Goal: Submit feedback/report problem

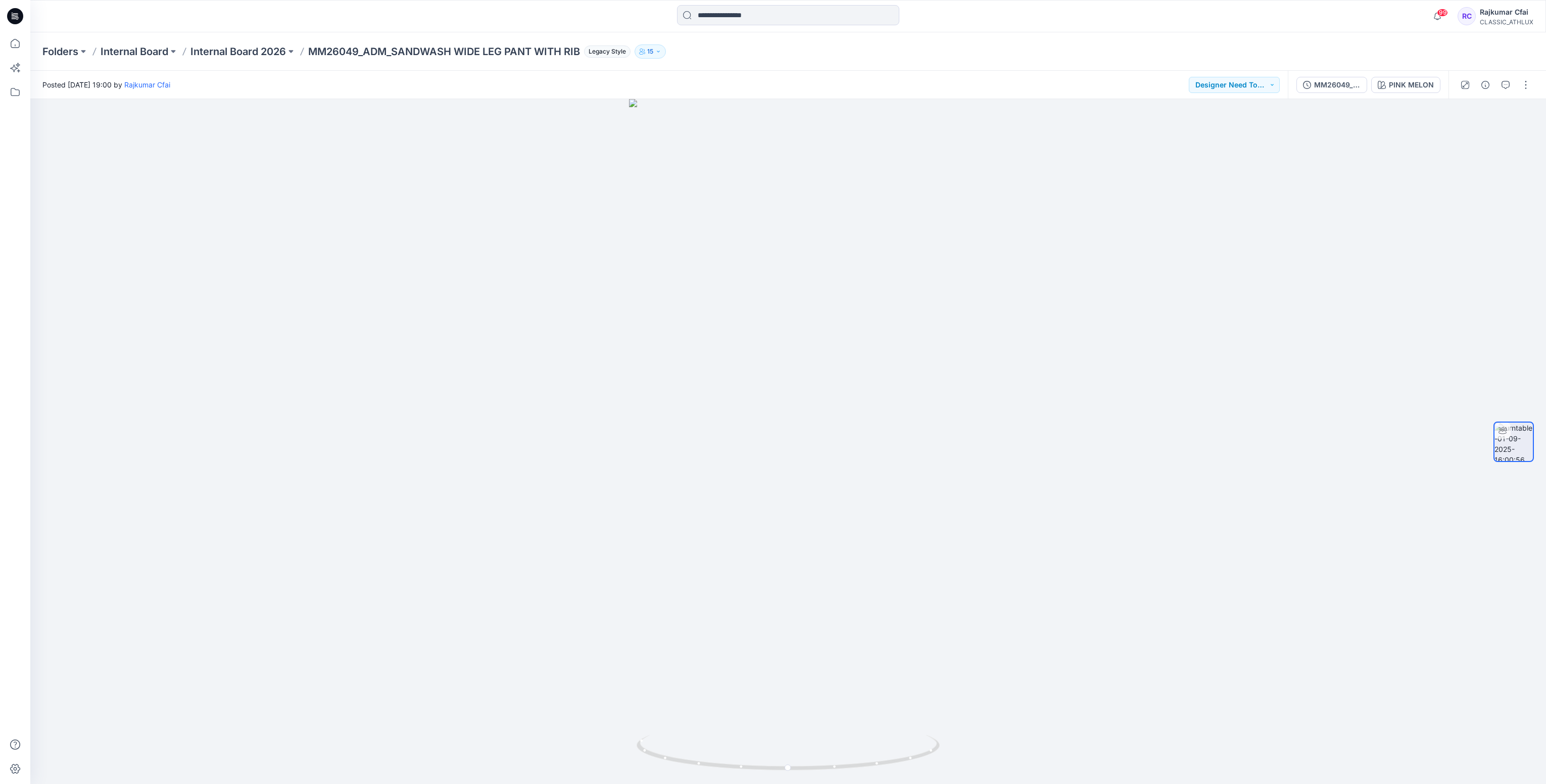
click at [15, 18] on icon at bounding box center [15, 16] width 16 height 16
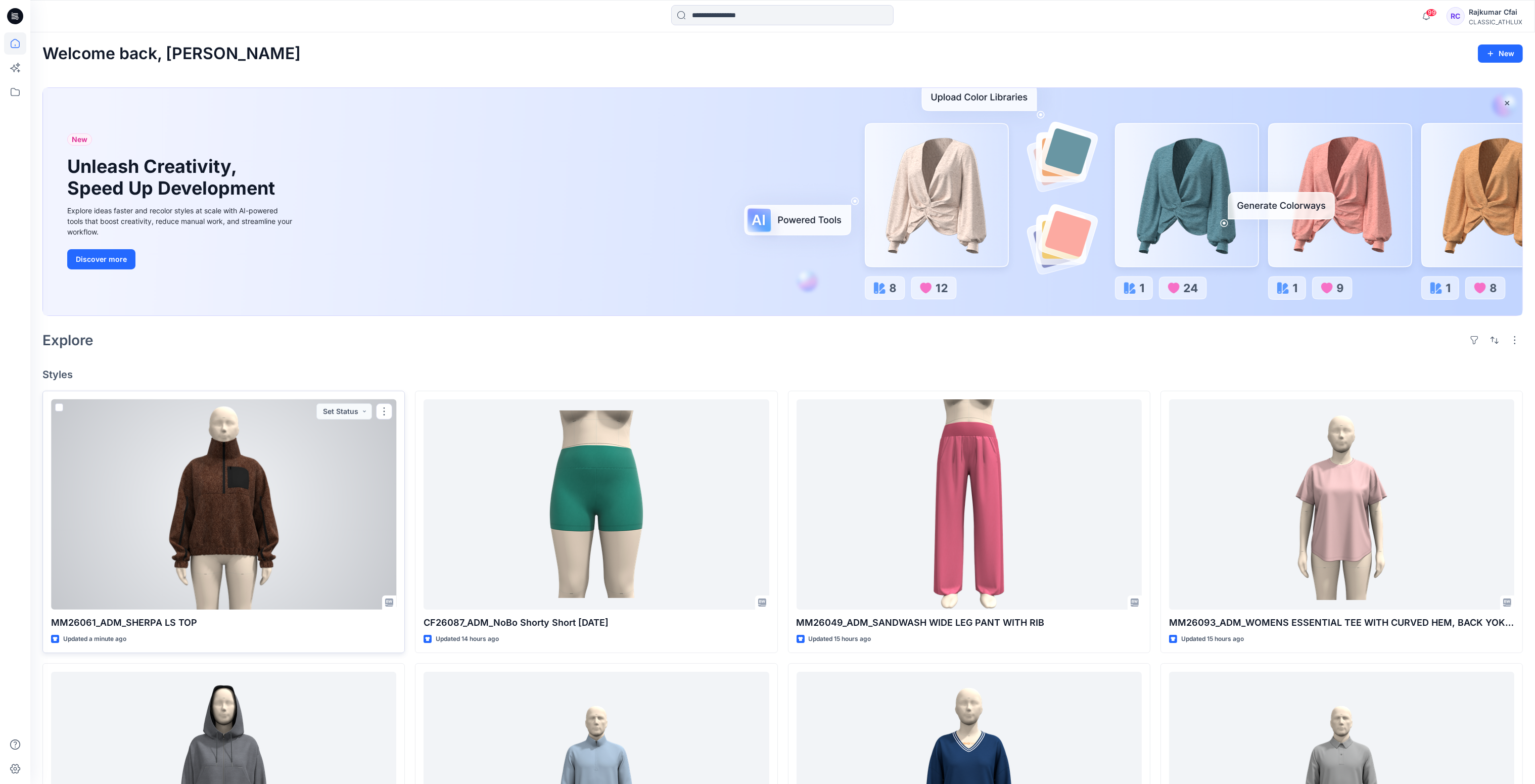
click at [309, 481] on div at bounding box center [223, 505] width 346 height 211
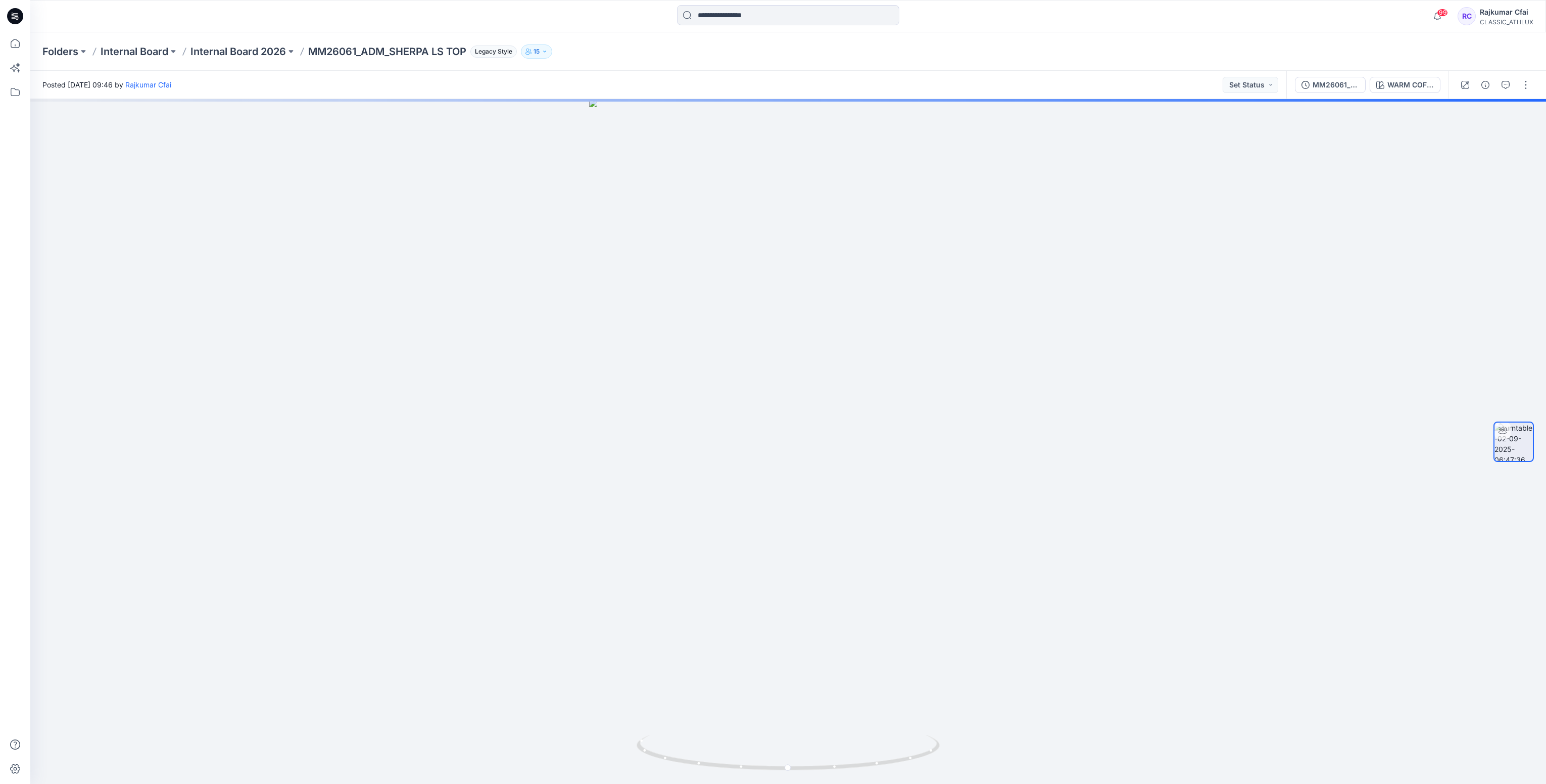
click at [1330, 93] on div "MM26061_ADM_SHERPA LS TOP WARM COFFEE" at bounding box center [1367, 85] width 162 height 28
click at [1488, 85] on icon "button" at bounding box center [1485, 85] width 8 height 8
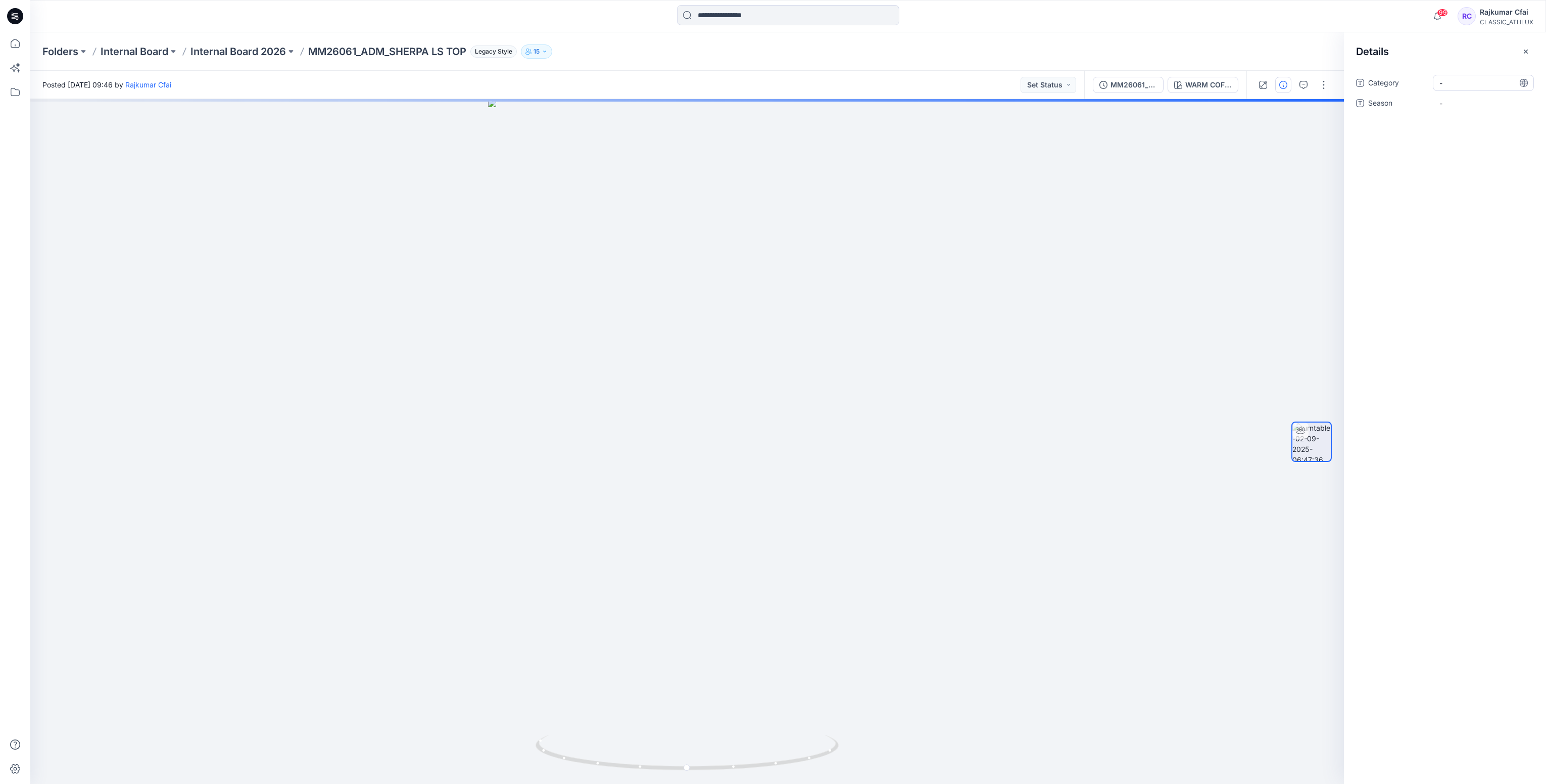
click at [1469, 85] on span "-" at bounding box center [1484, 83] width 88 height 11
type textarea "*"
type textarea "**********"
click at [1454, 104] on span "-" at bounding box center [1484, 109] width 88 height 11
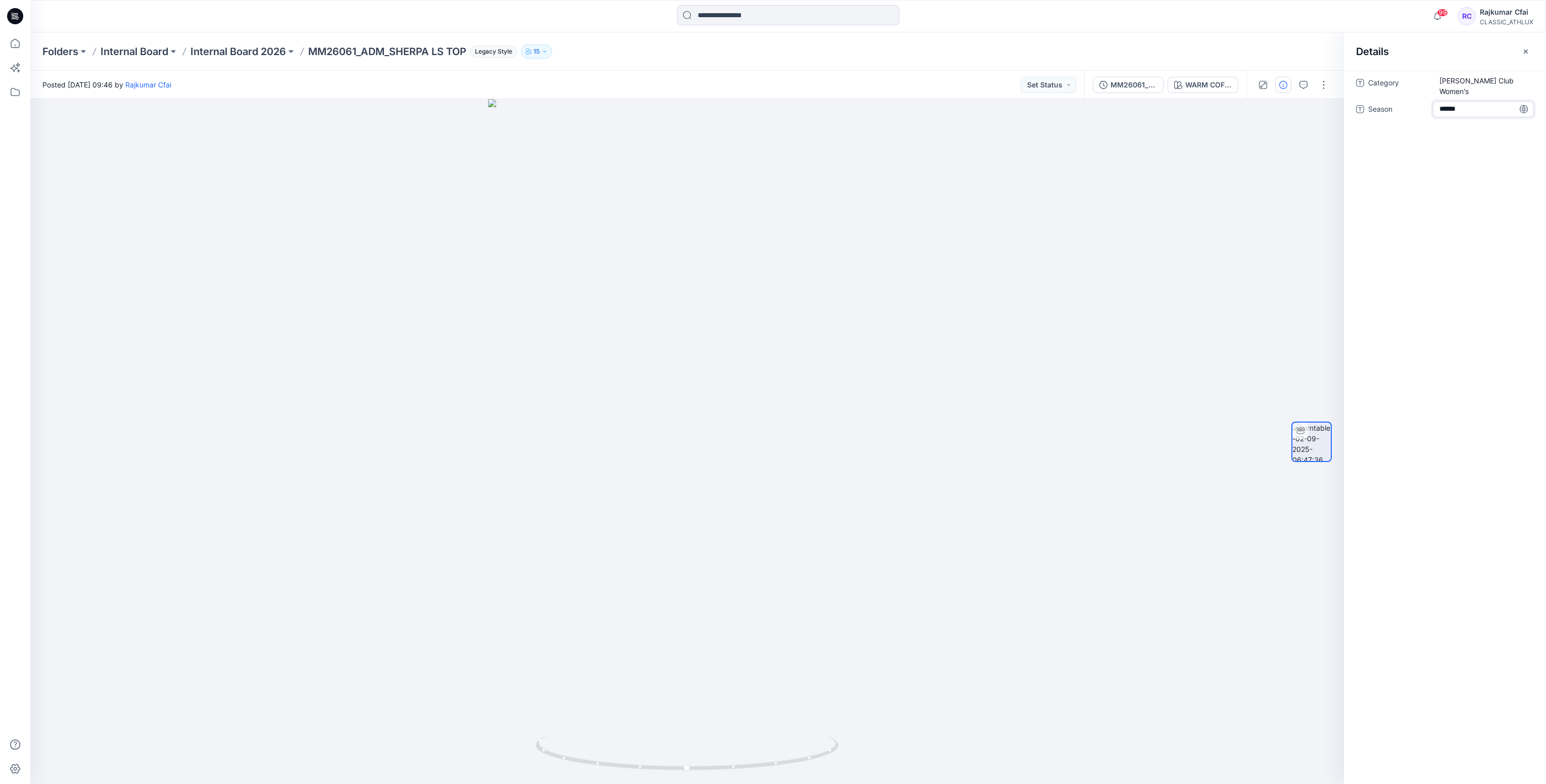
type textarea "*******"
click at [1067, 85] on button "Set Status" at bounding box center [1049, 85] width 55 height 16
click at [1017, 196] on p "Designer Need To Review" at bounding box center [1034, 198] width 57 height 13
click at [15, 18] on icon at bounding box center [15, 16] width 16 height 16
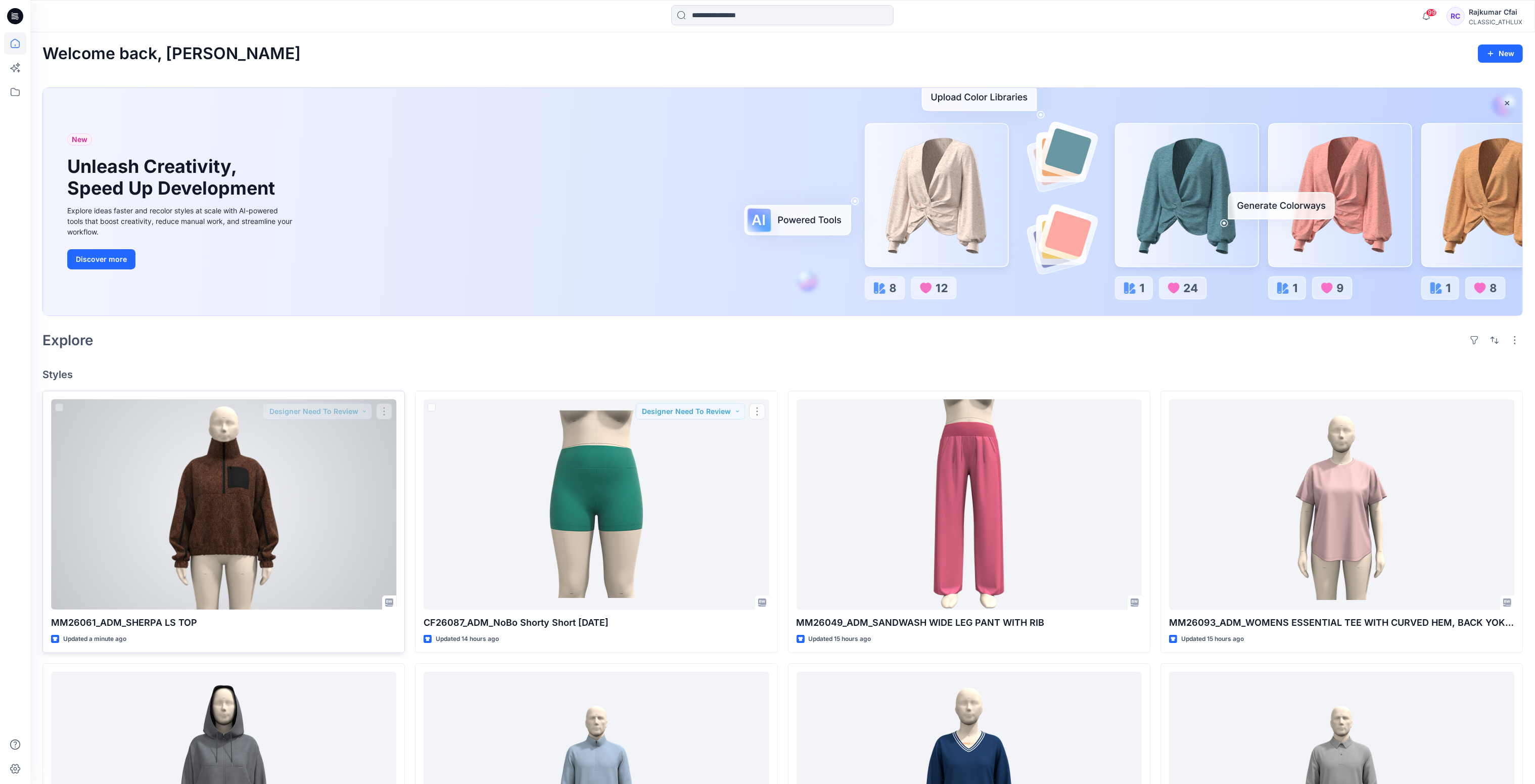
click at [352, 472] on div at bounding box center [223, 505] width 346 height 211
